Goal: Task Accomplishment & Management: Manage account settings

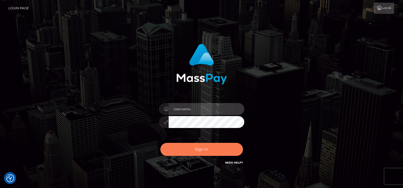
type input "odalis2025"
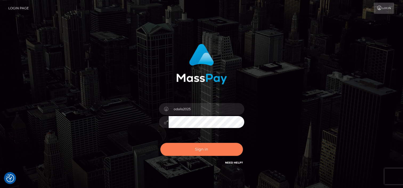
click at [210, 153] on button "Sign in" at bounding box center [201, 149] width 82 height 13
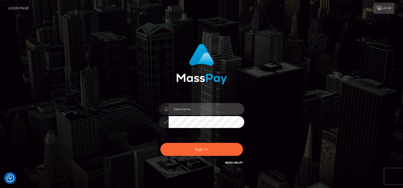
type input "odalis2025"
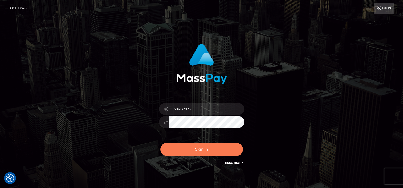
click at [195, 149] on button "Sign in" at bounding box center [201, 149] width 82 height 13
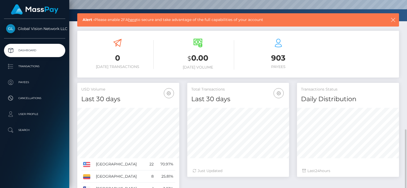
scroll to position [133, 0]
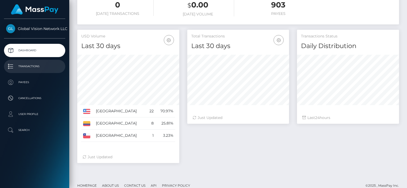
click at [23, 64] on p "Transactions" at bounding box center [34, 67] width 57 height 8
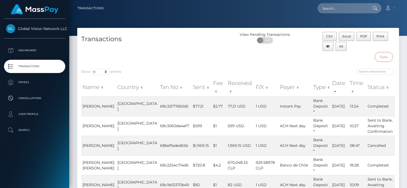
click at [386, 59] on input "text" at bounding box center [383, 57] width 18 height 10
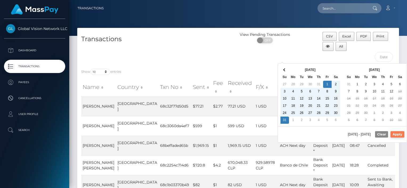
click at [400, 134] on button "Apply" at bounding box center [397, 134] width 14 height 6
type input "08/01/2025 - 08/31/2025"
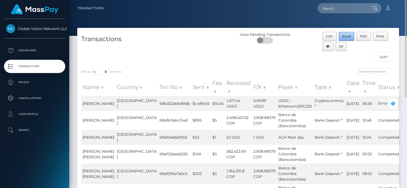
click at [342, 35] on span "Excel" at bounding box center [346, 36] width 9 height 4
click at [27, 64] on p "Transactions" at bounding box center [34, 67] width 57 height 8
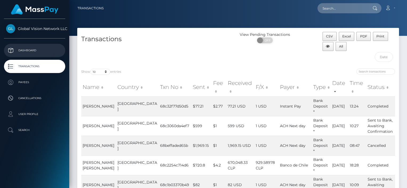
click at [32, 50] on p "Dashboard" at bounding box center [34, 51] width 57 height 8
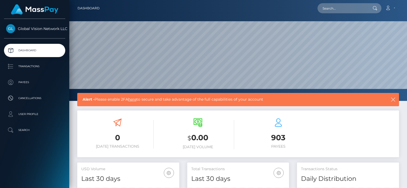
click at [46, 30] on span "Global Vision Network LLC" at bounding box center [34, 28] width 61 height 5
click at [393, 7] on link "Account" at bounding box center [390, 8] width 16 height 11
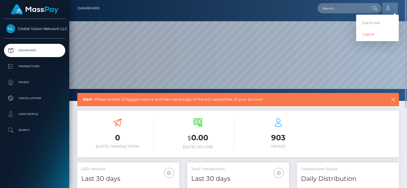
click at [393, 7] on link "Account" at bounding box center [390, 8] width 16 height 11
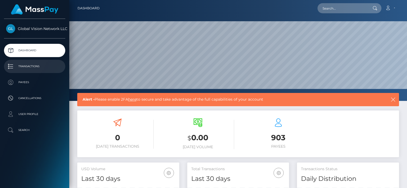
click at [30, 64] on p "Transactions" at bounding box center [34, 67] width 57 height 8
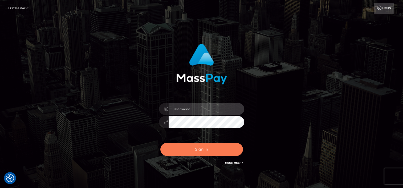
type input "odalis2025"
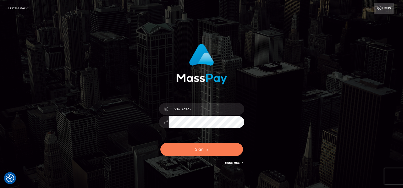
click at [201, 151] on button "Sign in" at bounding box center [201, 149] width 82 height 13
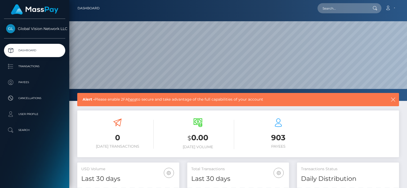
scroll to position [94, 102]
click at [28, 68] on p "Transactions" at bounding box center [34, 67] width 57 height 8
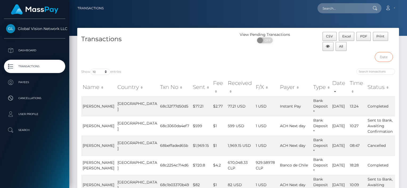
click at [386, 55] on input "text" at bounding box center [383, 57] width 18 height 10
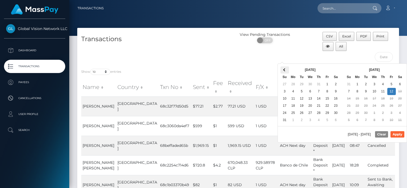
click at [284, 71] on span at bounding box center [284, 70] width 3 height 3
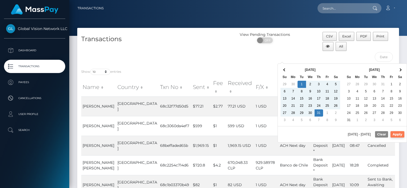
click at [394, 136] on button "Apply" at bounding box center [397, 134] width 14 height 6
type input "[DATE] - [DATE]"
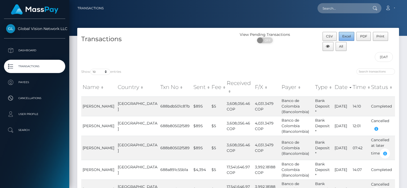
click at [346, 35] on span "Excel" at bounding box center [346, 36] width 9 height 4
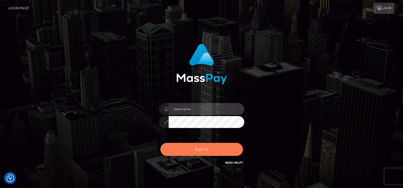
type input "odalis2025"
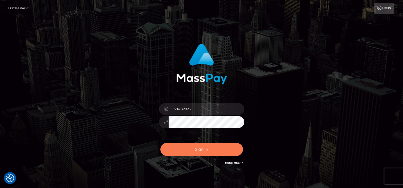
click at [176, 144] on button "Sign in" at bounding box center [201, 149] width 82 height 13
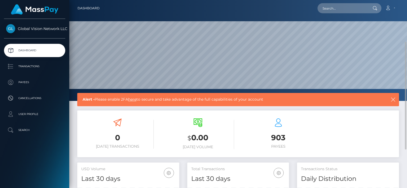
scroll to position [27, 0]
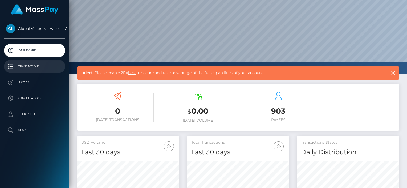
click at [39, 66] on p "Transactions" at bounding box center [34, 67] width 57 height 8
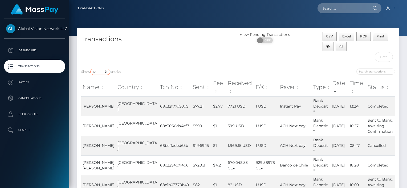
click at [106, 72] on select "10 25 50 100 250 500 1,000 3,500" at bounding box center [100, 72] width 20 height 6
select select "1000"
click at [91, 69] on select "10 25 50 100 250 500 1,000 3,500" at bounding box center [100, 72] width 20 height 6
click at [371, 72] on input "search" at bounding box center [375, 72] width 39 height 6
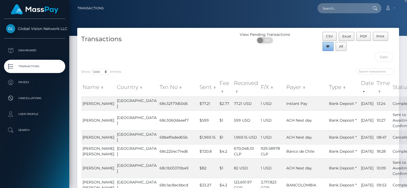
click at [329, 47] on icon "button" at bounding box center [328, 46] width 4 height 3
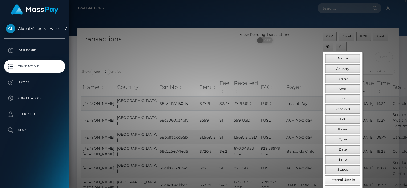
click at [290, 50] on div at bounding box center [203, 94] width 407 height 188
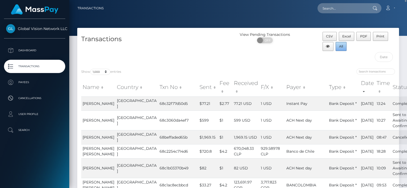
click at [342, 46] on span "All" at bounding box center [341, 46] width 4 height 4
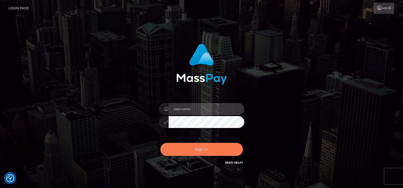
type input "odalis2025"
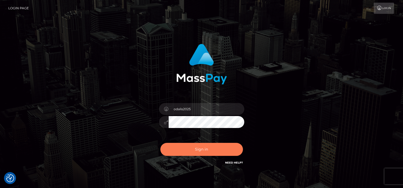
click at [194, 150] on button "Sign in" at bounding box center [201, 149] width 82 height 13
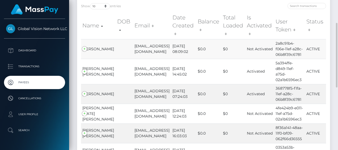
scroll to position [106, 0]
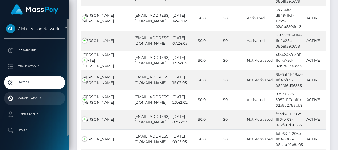
click at [28, 98] on p "Cancellations" at bounding box center [34, 98] width 57 height 8
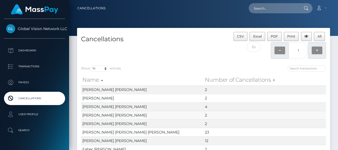
scroll to position [53, 0]
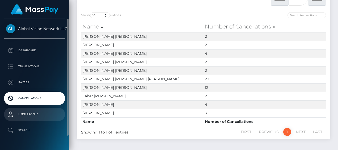
click at [48, 114] on p "User Profile" at bounding box center [34, 114] width 57 height 8
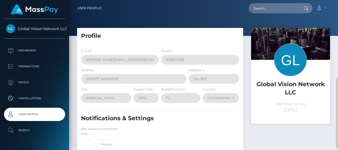
scroll to position [80, 0]
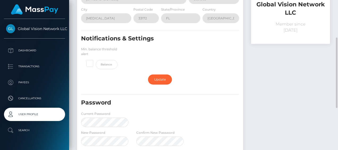
click at [96, 60] on span at bounding box center [96, 60] width 0 height 0
click at [91, 64] on input "checkbox" at bounding box center [91, 62] width 3 height 3
checkbox input "true"
click at [161, 78] on link "Update" at bounding box center [160, 80] width 24 height 10
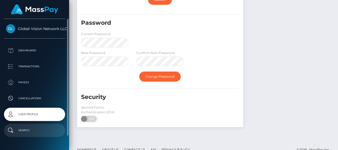
click at [20, 128] on p "Search" at bounding box center [34, 130] width 57 height 8
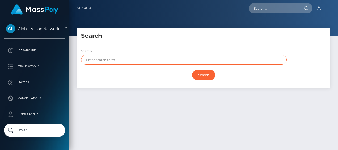
click at [138, 61] on input "text" at bounding box center [184, 60] width 206 height 10
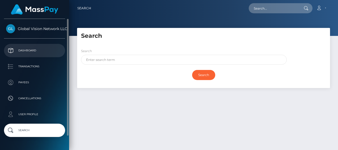
click at [16, 48] on p "Dashboard" at bounding box center [34, 51] width 57 height 8
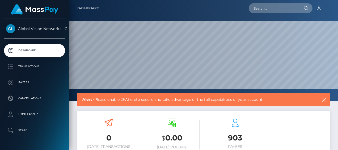
scroll to position [94, 79]
click at [304, 10] on icon at bounding box center [306, 8] width 5 height 4
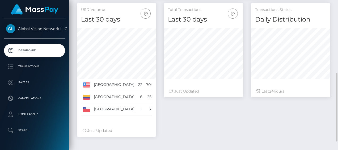
scroll to position [178, 0]
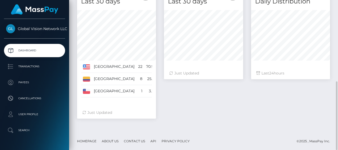
click at [85, 113] on icon at bounding box center [84, 113] width 4 height 4
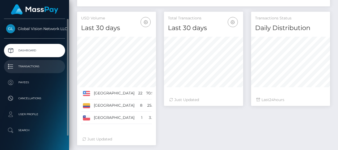
click at [7, 64] on p "Transactions" at bounding box center [34, 67] width 57 height 8
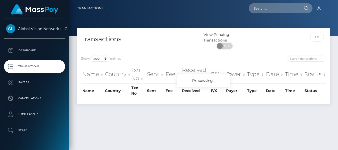
select select "1000"
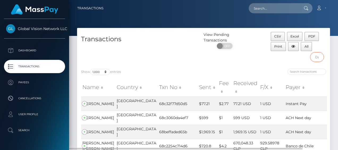
click at [317, 57] on input "text" at bounding box center [318, 57] width 14 height 10
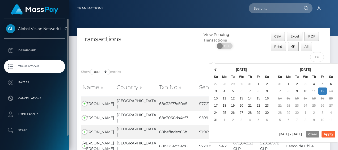
click at [43, 30] on span "Global Vision Network LLC" at bounding box center [34, 28] width 61 height 5
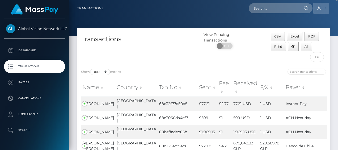
click at [326, 9] on link "Account" at bounding box center [322, 8] width 16 height 11
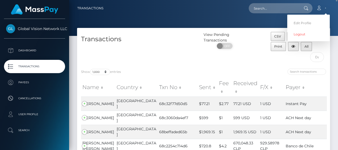
click at [187, 22] on div at bounding box center [203, 18] width 269 height 36
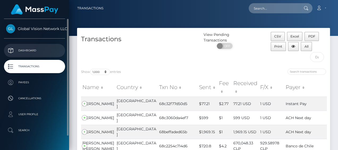
click at [25, 49] on p "Dashboard" at bounding box center [34, 51] width 57 height 8
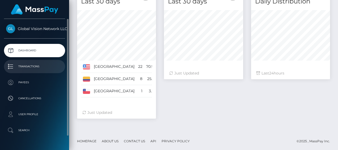
click at [16, 64] on p "Transactions" at bounding box center [34, 67] width 57 height 8
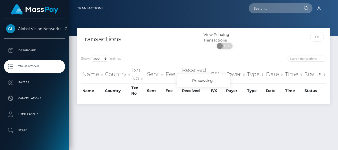
select select "1000"
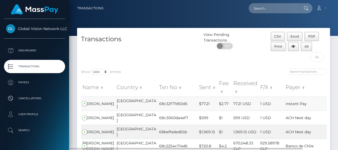
click at [251, 97] on td "77.21 USD" at bounding box center [245, 104] width 27 height 14
click at [85, 97] on td "[PERSON_NAME]" at bounding box center [98, 104] width 34 height 14
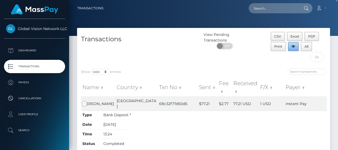
click at [294, 49] on button "button" at bounding box center [293, 46] width 11 height 9
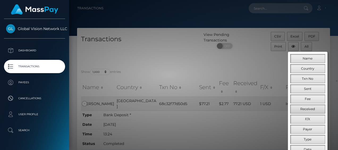
scroll to position [80, 0]
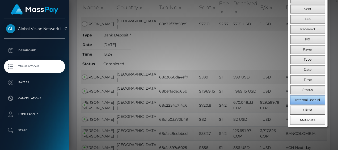
drag, startPoint x: 303, startPoint y: 99, endPoint x: 307, endPoint y: 108, distance: 9.6
click at [303, 99] on span "Internal User Id" at bounding box center [308, 100] width 25 height 4
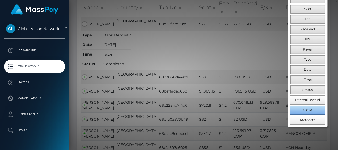
click at [303, 108] on span "Client" at bounding box center [307, 110] width 9 height 4
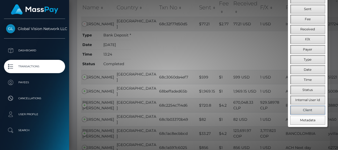
click at [307, 108] on span "Client" at bounding box center [307, 110] width 9 height 4
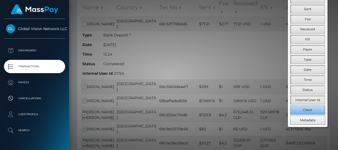
click at [305, 108] on span "Client" at bounding box center [307, 110] width 9 height 4
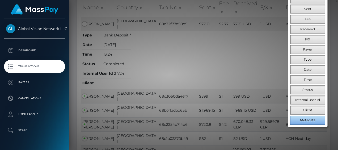
click at [305, 118] on span "Metadata" at bounding box center [307, 120] width 15 height 4
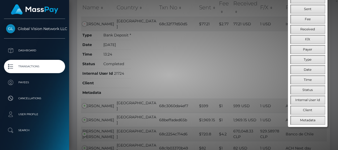
click at [240, 73] on div at bounding box center [169, 75] width 338 height 150
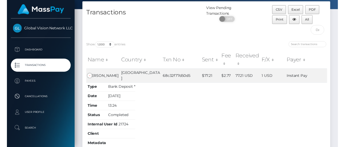
scroll to position [0, 0]
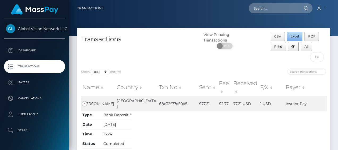
click at [294, 36] on span "Excel" at bounding box center [295, 36] width 9 height 4
click at [181, 49] on div "Transactions" at bounding box center [140, 48] width 127 height 33
click at [316, 55] on input "text" at bounding box center [318, 57] width 14 height 10
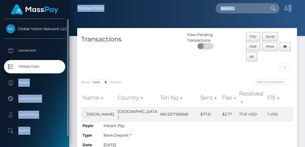
drag, startPoint x: 78, startPoint y: 67, endPoint x: 60, endPoint y: 67, distance: 18.6
click at [60, 67] on div "Global Vision Network LLC Dashboard Transactions Payees Cancellations Search" at bounding box center [152, 73] width 305 height 147
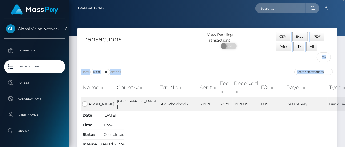
drag, startPoint x: 334, startPoint y: 54, endPoint x: 334, endPoint y: 98, distance: 43.9
drag, startPoint x: 334, startPoint y: 98, endPoint x: 325, endPoint y: 56, distance: 43.2
click at [325, 56] on input "text" at bounding box center [323, 57] width 14 height 10
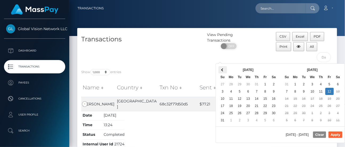
click at [221, 68] on th at bounding box center [222, 69] width 9 height 7
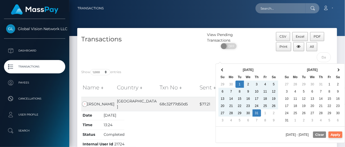
click at [338, 134] on button "Apply" at bounding box center [335, 134] width 14 height 6
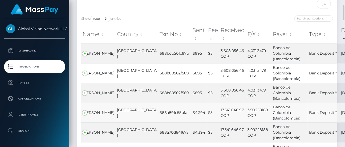
scroll to position [27, 0]
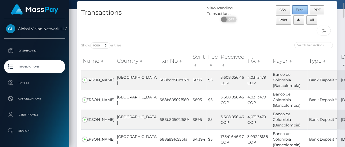
click at [296, 7] on button "Excel" at bounding box center [300, 9] width 16 height 9
click at [336, 21] on div "CSV Excel PDF Print All 07/01/2025 - 07/31/2025" at bounding box center [304, 21] width 65 height 33
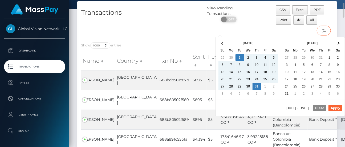
click at [325, 31] on input "07/01/2025 - 07/31/2025" at bounding box center [323, 31] width 14 height 10
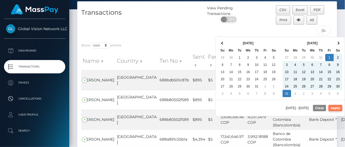
click at [334, 106] on button "Apply" at bounding box center [335, 108] width 14 height 6
type input "08/01/2025 - 08/31/2025"
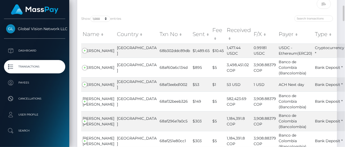
scroll to position [0, 0]
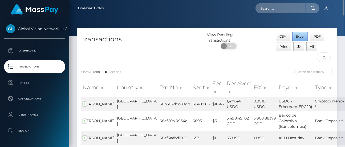
click at [300, 35] on span "Excel" at bounding box center [299, 36] width 9 height 4
click at [189, 41] on h4 "Transactions" at bounding box center [142, 39] width 122 height 9
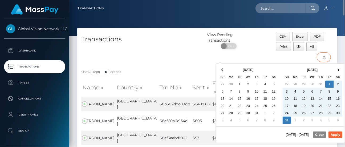
click at [324, 56] on input "08/01/2025 - 08/31/2025" at bounding box center [323, 57] width 14 height 10
click at [182, 47] on div "Transactions" at bounding box center [142, 48] width 130 height 33
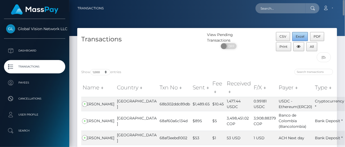
click at [297, 35] on span "Excel" at bounding box center [299, 36] width 9 height 4
click at [190, 45] on div "Transactions" at bounding box center [142, 48] width 130 height 33
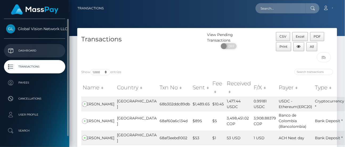
click at [32, 50] on p "Dashboard" at bounding box center [34, 51] width 57 height 8
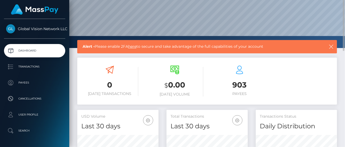
scroll to position [80, 0]
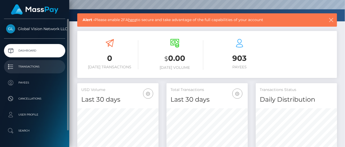
click at [31, 66] on p "Transactions" at bounding box center [34, 67] width 57 height 8
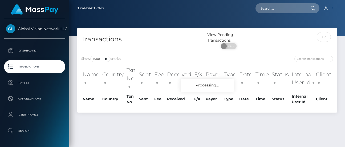
select select "1000"
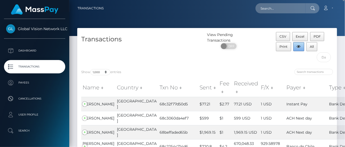
click at [299, 48] on button "button" at bounding box center [298, 46] width 11 height 9
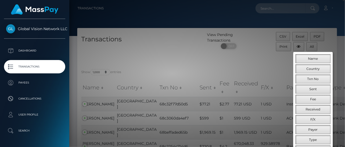
click at [258, 67] on div at bounding box center [172, 73] width 345 height 147
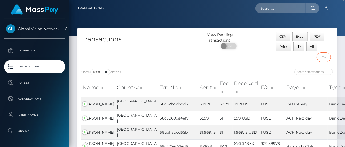
click at [323, 57] on input "text" at bounding box center [323, 57] width 14 height 10
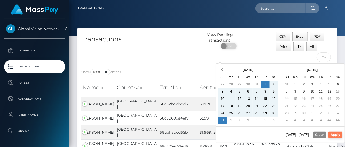
click at [334, 133] on button "Apply" at bounding box center [335, 134] width 14 height 6
type input "08/01/2025 - 08/31/2025"
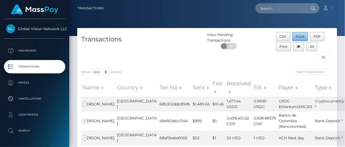
click at [299, 37] on span "Excel" at bounding box center [299, 36] width 9 height 4
click at [128, 20] on div at bounding box center [206, 18] width 275 height 36
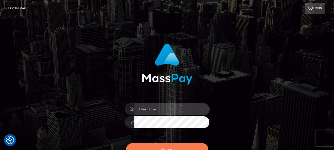
type input "odalis2025"
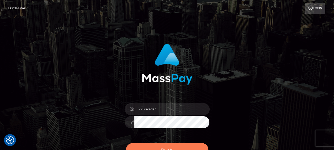
click at [152, 144] on button "Sign in" at bounding box center [167, 149] width 82 height 13
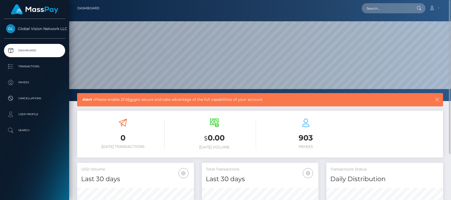
click at [338, 100] on icon "button" at bounding box center [437, 99] width 5 height 5
click at [338, 98] on icon "button" at bounding box center [437, 99] width 5 height 5
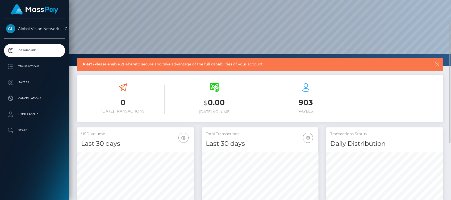
click at [135, 63] on link "here" at bounding box center [132, 64] width 8 height 5
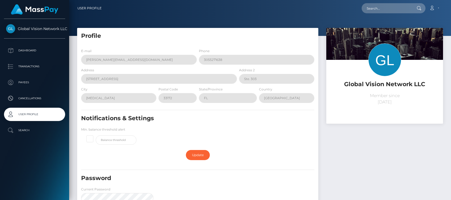
scroll to position [71, 0]
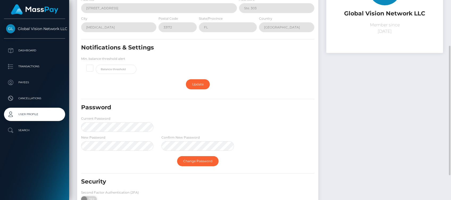
click at [96, 65] on span at bounding box center [96, 65] width 0 height 0
click at [92, 68] on input "checkbox" at bounding box center [91, 67] width 3 height 3
checkbox input "true"
click at [201, 82] on link "Update" at bounding box center [198, 84] width 24 height 10
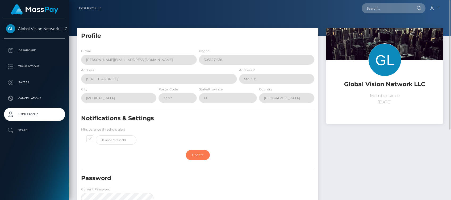
scroll to position [106, 0]
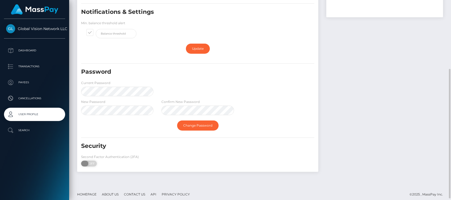
click at [94, 162] on span "OFF" at bounding box center [90, 164] width 13 height 6
checkbox input "true"
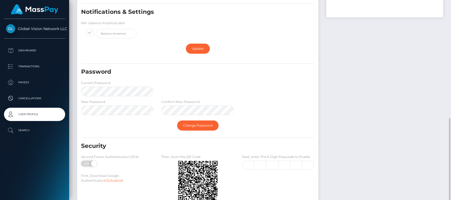
scroll to position [143, 0]
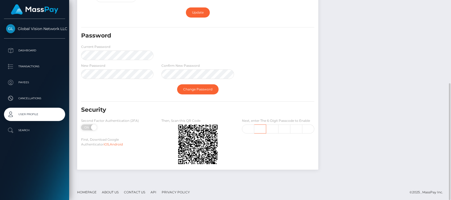
click at [259, 128] on input "text" at bounding box center [260, 129] width 12 height 9
click at [249, 130] on input "text" at bounding box center [248, 129] width 12 height 9
type input "8"
type input "3"
type input "6"
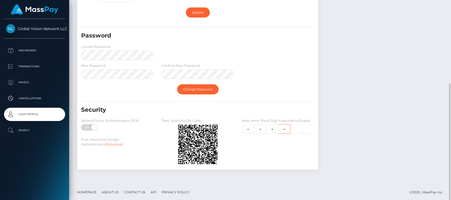
type input "0"
type input "9"
type input "0"
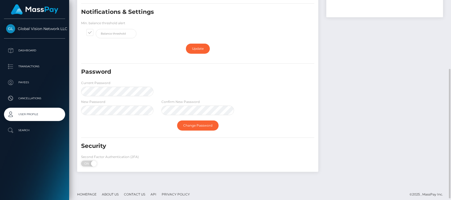
scroll to position [109, 0]
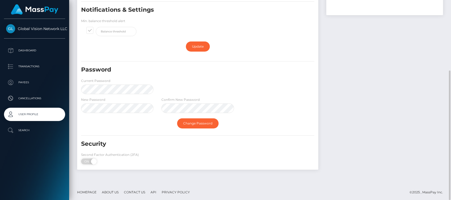
click at [223, 183] on footer "Homepage About Us Contact Us API Privacy Policy © 2025 , MassPay Inc." at bounding box center [260, 192] width 382 height 19
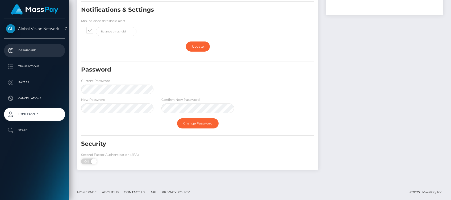
click at [28, 49] on p "Dashboard" at bounding box center [34, 51] width 57 height 8
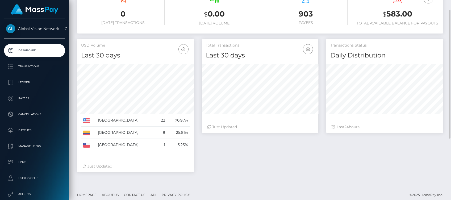
scroll to position [35, 0]
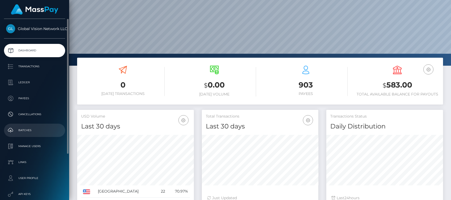
click at [31, 126] on link "Batches" at bounding box center [34, 130] width 61 height 13
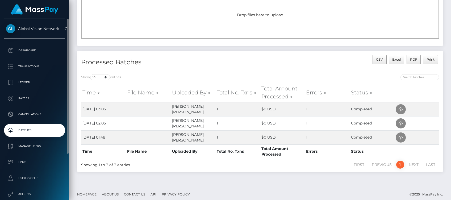
scroll to position [35, 0]
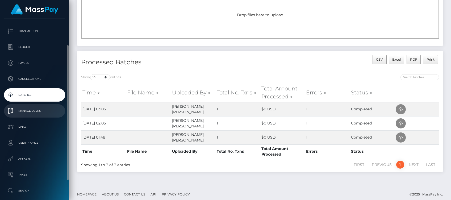
click at [46, 108] on p "Manage Users" at bounding box center [34, 111] width 57 height 8
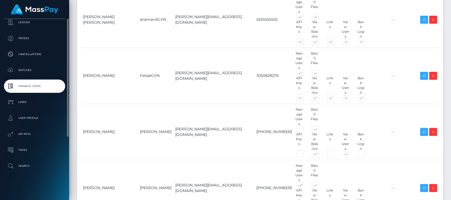
scroll to position [25, 0]
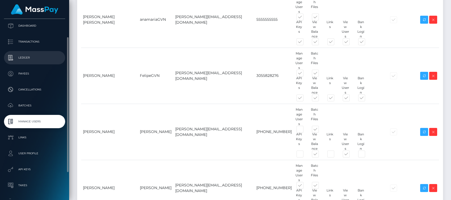
click at [23, 56] on p "Ledger" at bounding box center [34, 58] width 57 height 8
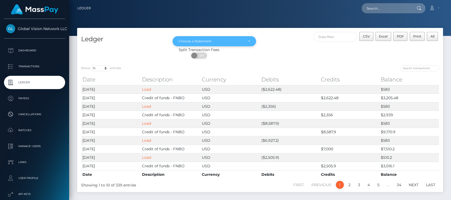
click at [251, 40] on div "Choose a Statement" at bounding box center [215, 41] width 84 height 10
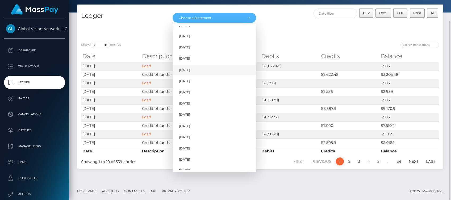
scroll to position [215, 0]
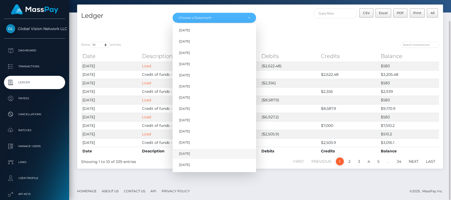
click at [185, 151] on link "[DATE]" at bounding box center [215, 154] width 84 height 10
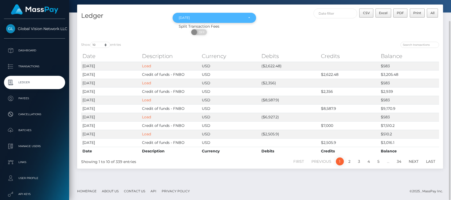
click at [249, 16] on div "[DATE]" at bounding box center [214, 18] width 71 height 4
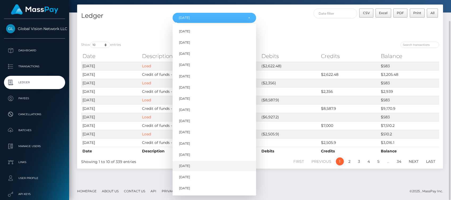
click at [196, 166] on link "[DATE]" at bounding box center [215, 166] width 84 height 10
select select "[DATE]"
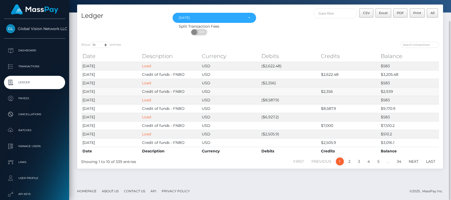
scroll to position [0, 0]
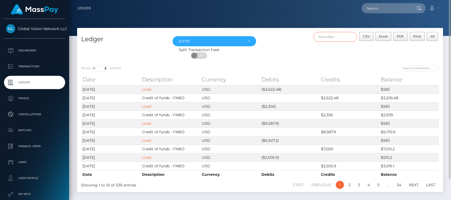
click at [334, 33] on input "text" at bounding box center [336, 37] width 44 height 10
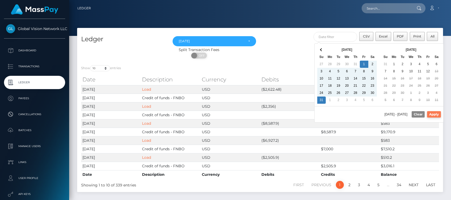
click at [432, 111] on button "Apply" at bounding box center [434, 114] width 14 height 6
type input "[DATE] - [DATE]"
